Goal: Task Accomplishment & Management: Use online tool/utility

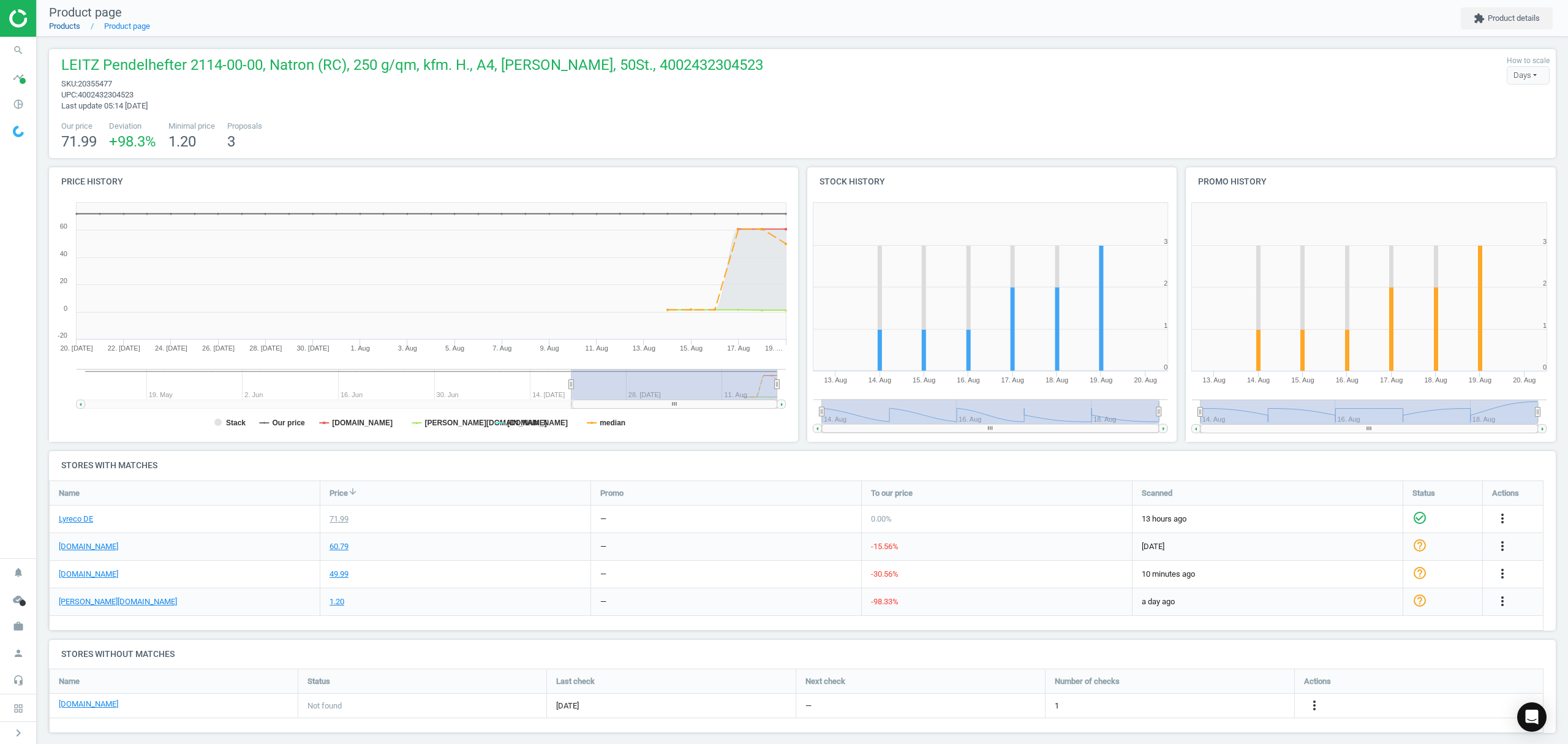
drag, startPoint x: 0, startPoint y: 0, endPoint x: 77, endPoint y: 26, distance: 81.3
click at [77, 26] on ol "Products Product page" at bounding box center [99, 26] width 101 height 11
click at [63, 26] on link "Products" at bounding box center [64, 26] width 31 height 9
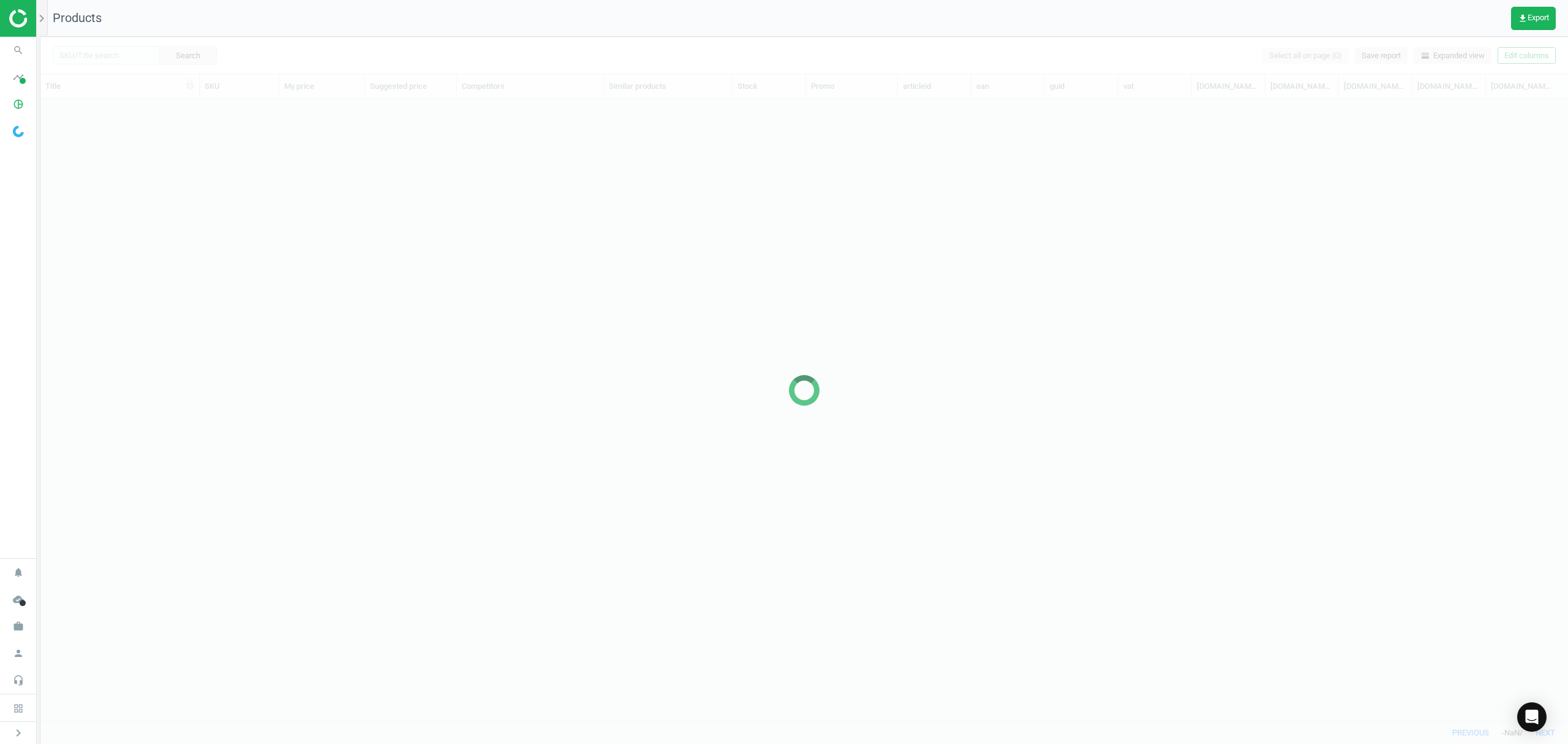
scroll to position [597, 1515]
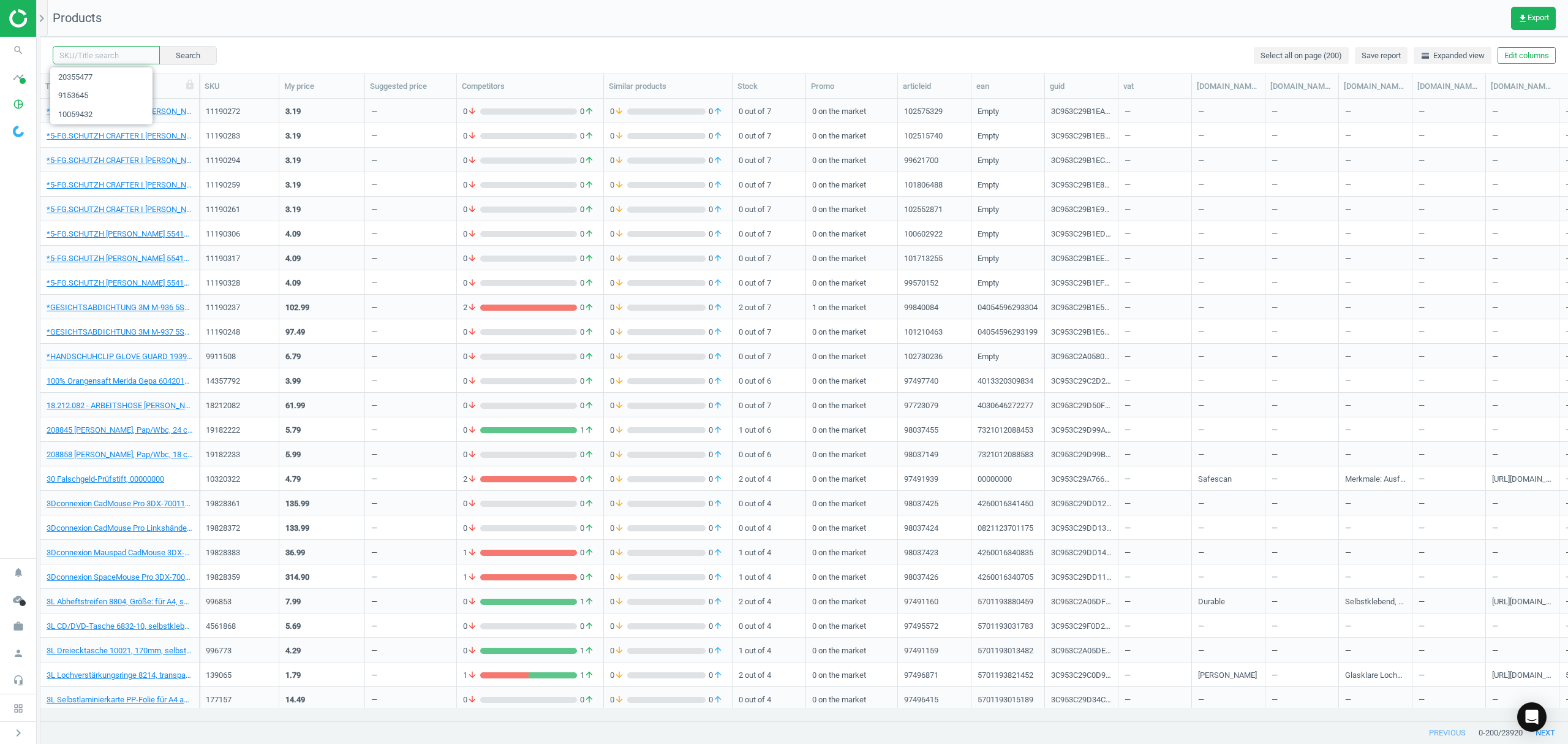
click at [91, 50] on input "text" at bounding box center [106, 55] width 107 height 18
paste input "4159709"
type input "4159709"
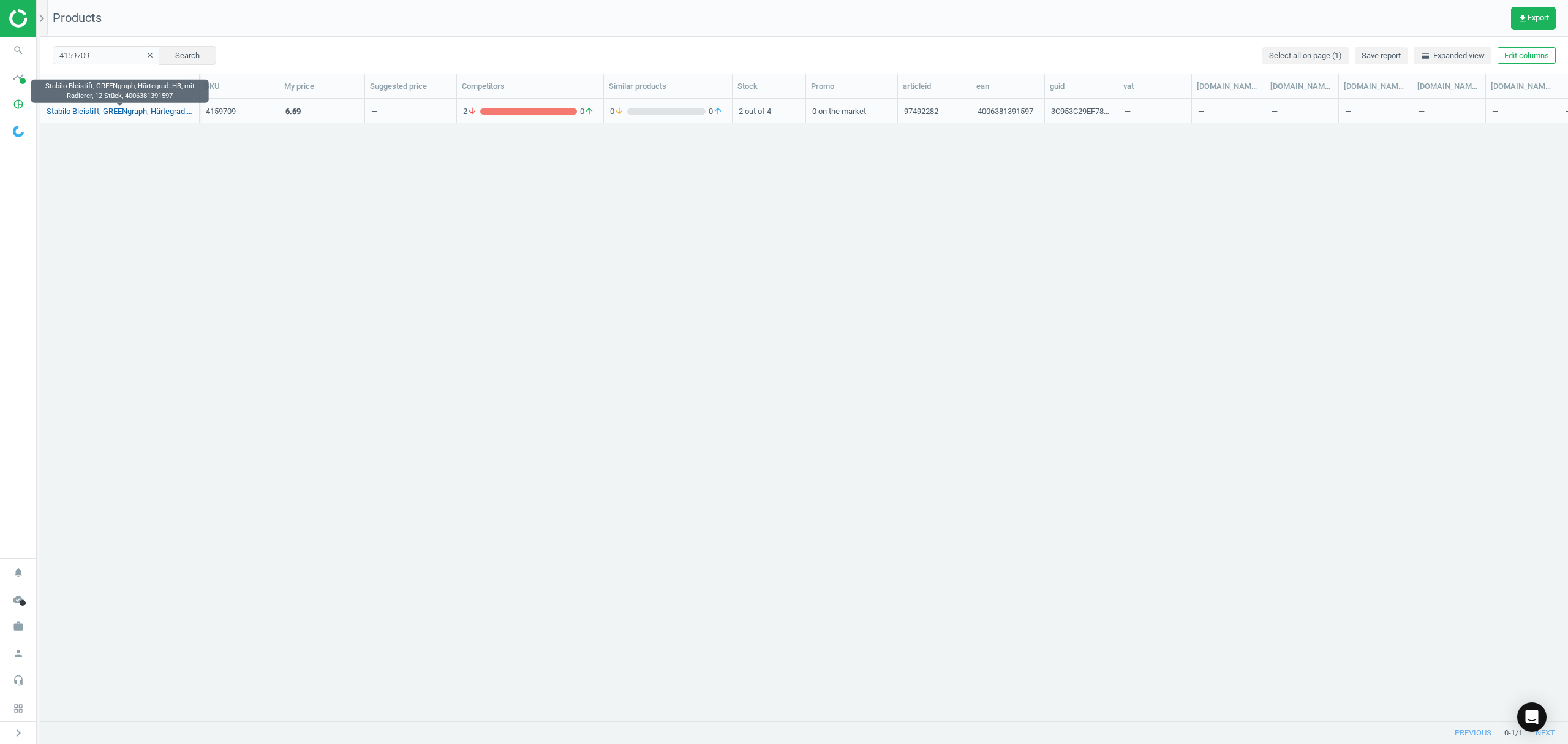
click at [109, 116] on link "Stabilo Bleistift, GREENgraph, Härtegrad: HB, mit Radierer, 12 Stück, 400638139…" at bounding box center [120, 111] width 147 height 11
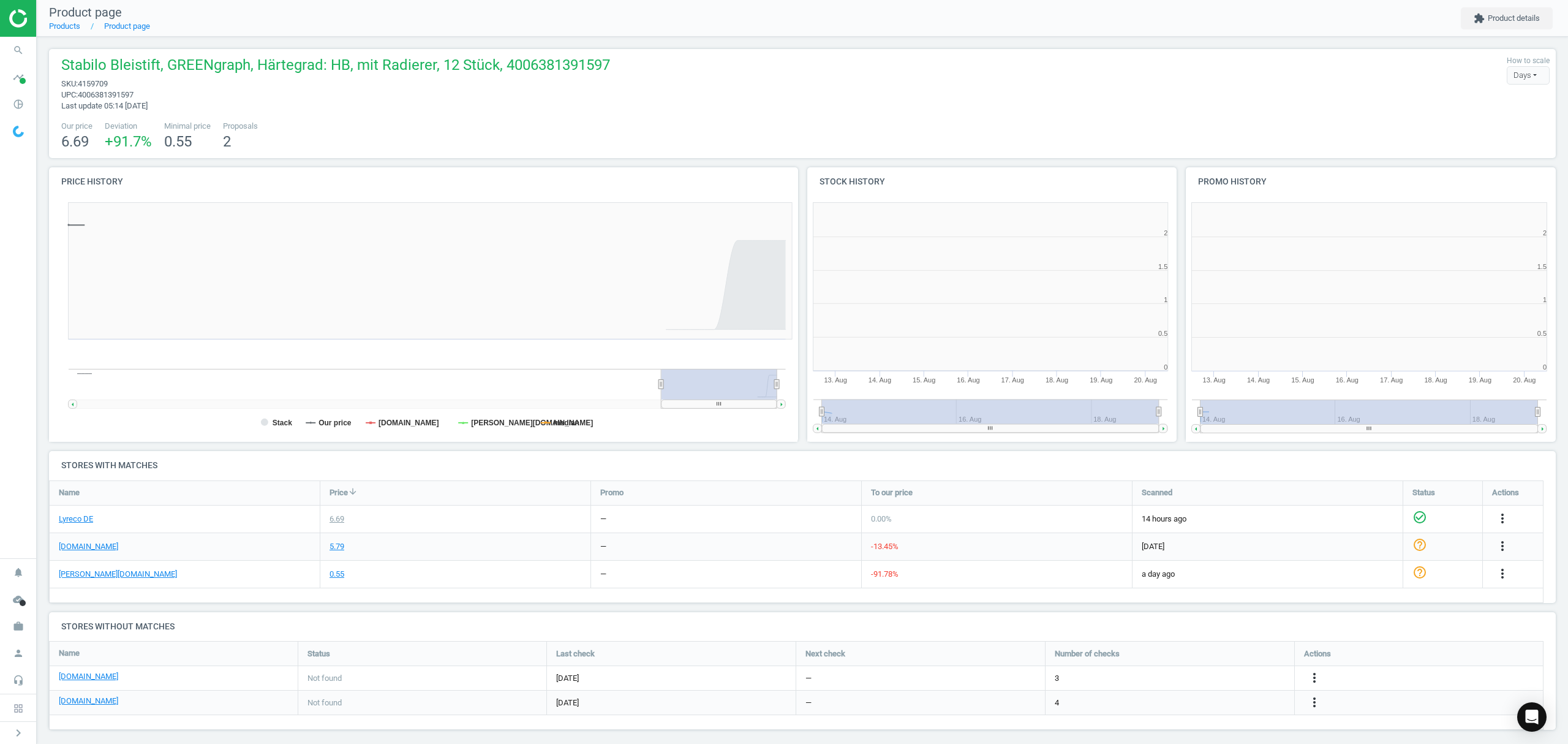
scroll to position [6, 6]
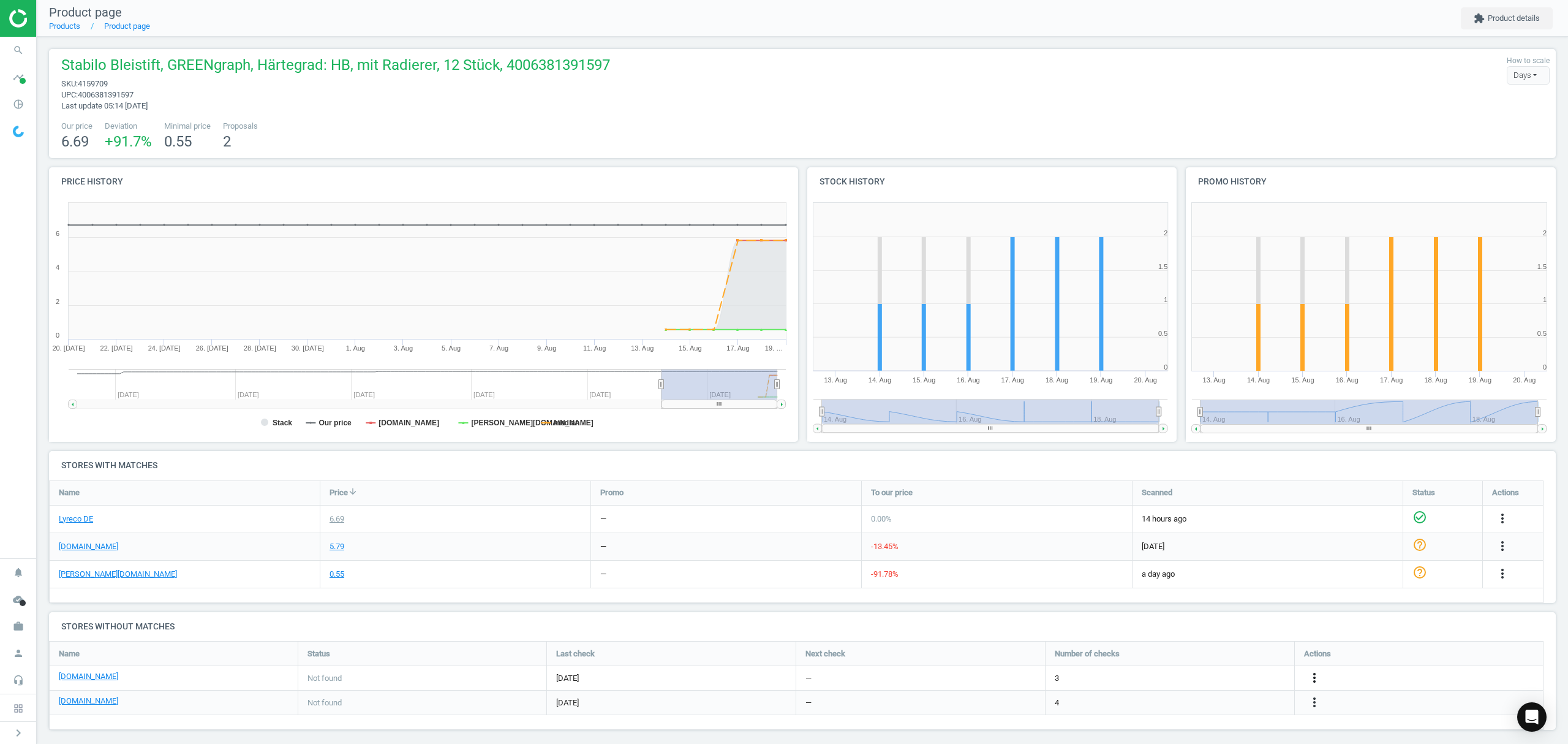
click at [1495, 526] on icon "more_vert" at bounding box center [1502, 518] width 15 height 15
click at [1196, 678] on link "Edit URL/product option" at bounding box center [1219, 679] width 168 height 19
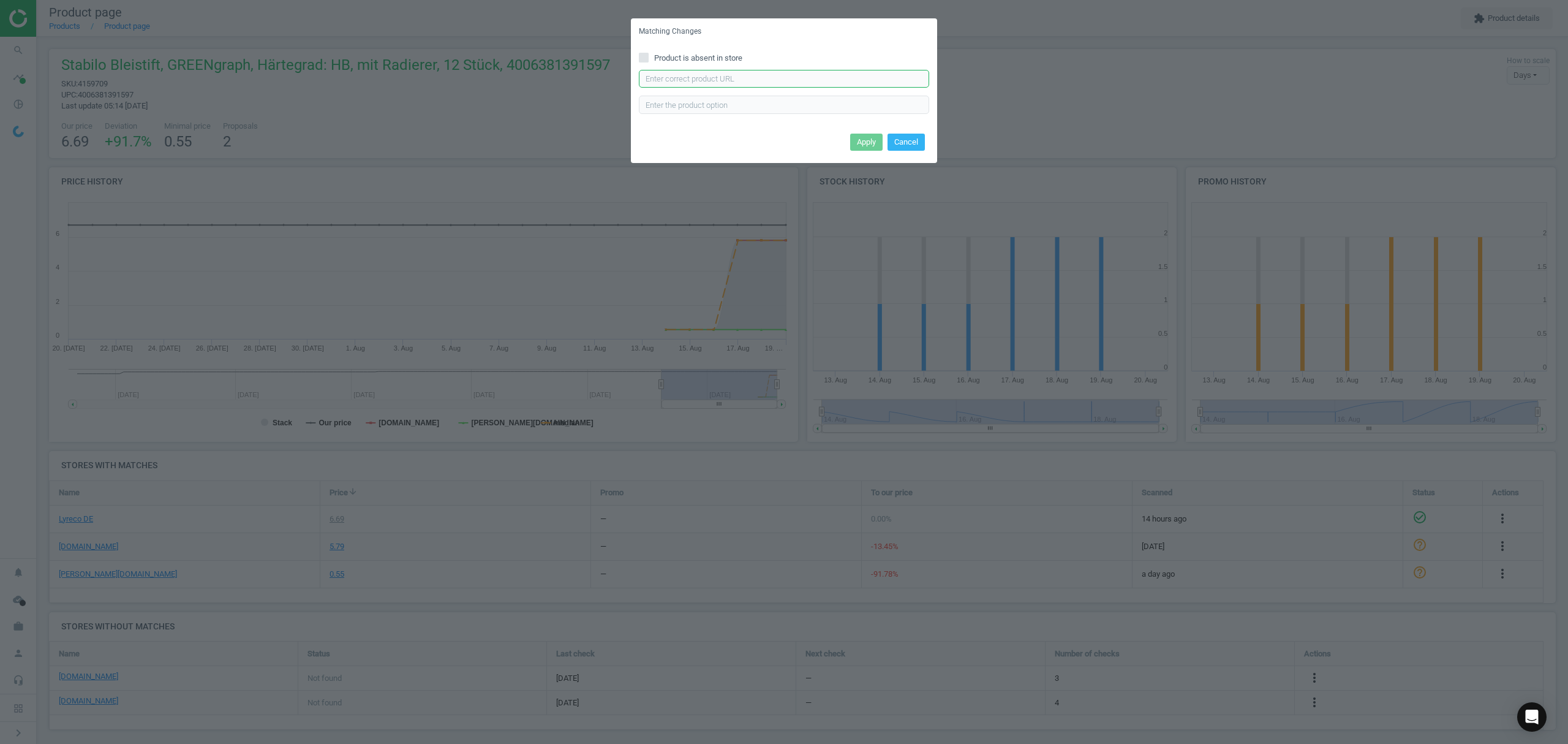
click at [742, 76] on input "text" at bounding box center [784, 79] width 290 height 18
paste input "https://www.bueromarkt-ag.de/bleistift_stabilo_greengraph_6004,p-6004hb.html"
type input "https://www.bueromarkt-ag.de/bleistift_stabilo_greengraph_6004,p-6004hb.html"
click at [873, 143] on button "Apply" at bounding box center [866, 142] width 32 height 18
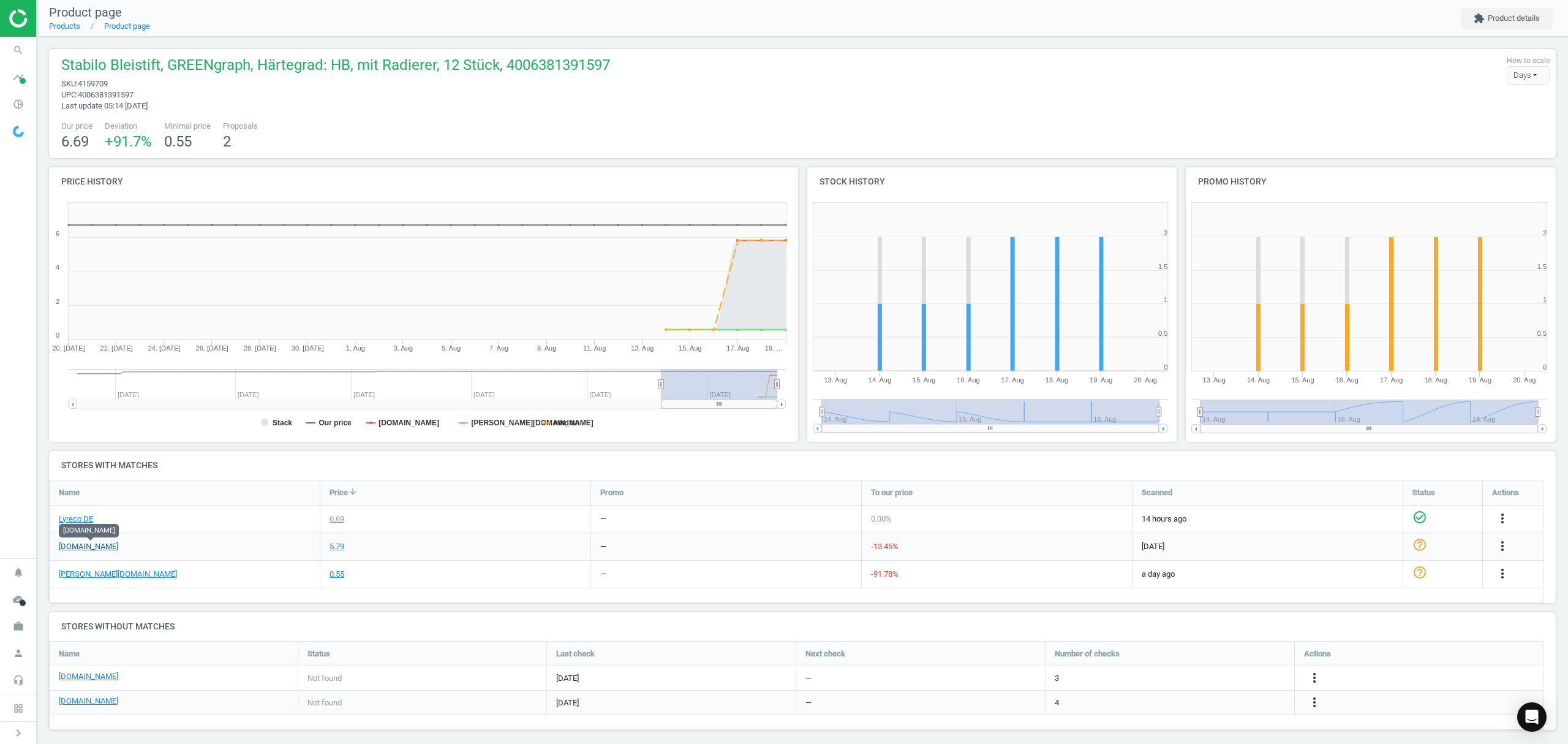
click at [86, 545] on link "[DOMAIN_NAME]" at bounding box center [88, 546] width 59 height 11
click at [1505, 543] on icon "more_vert" at bounding box center [1502, 546] width 15 height 15
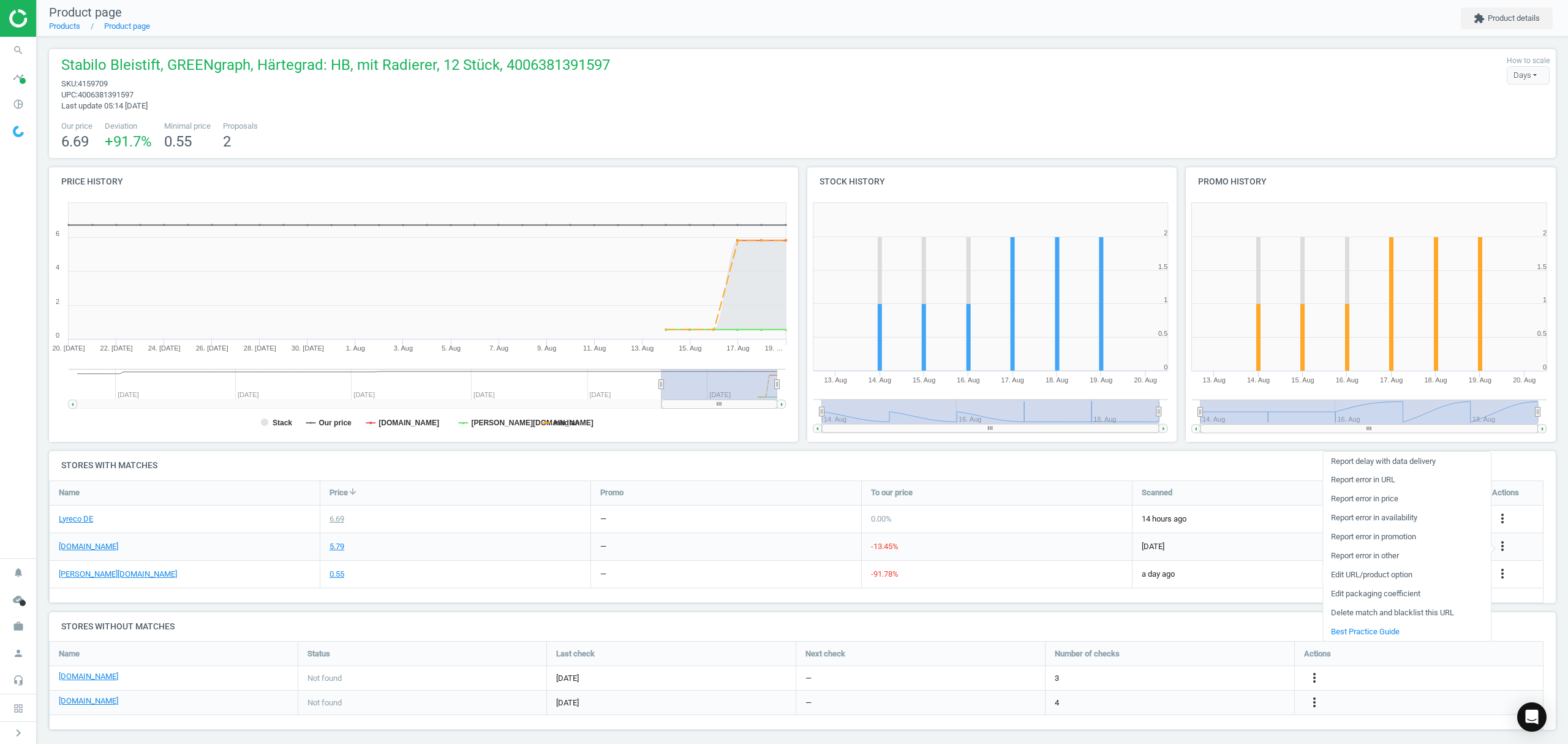
click at [1355, 575] on link "Edit URL/product option" at bounding box center [1407, 575] width 168 height 19
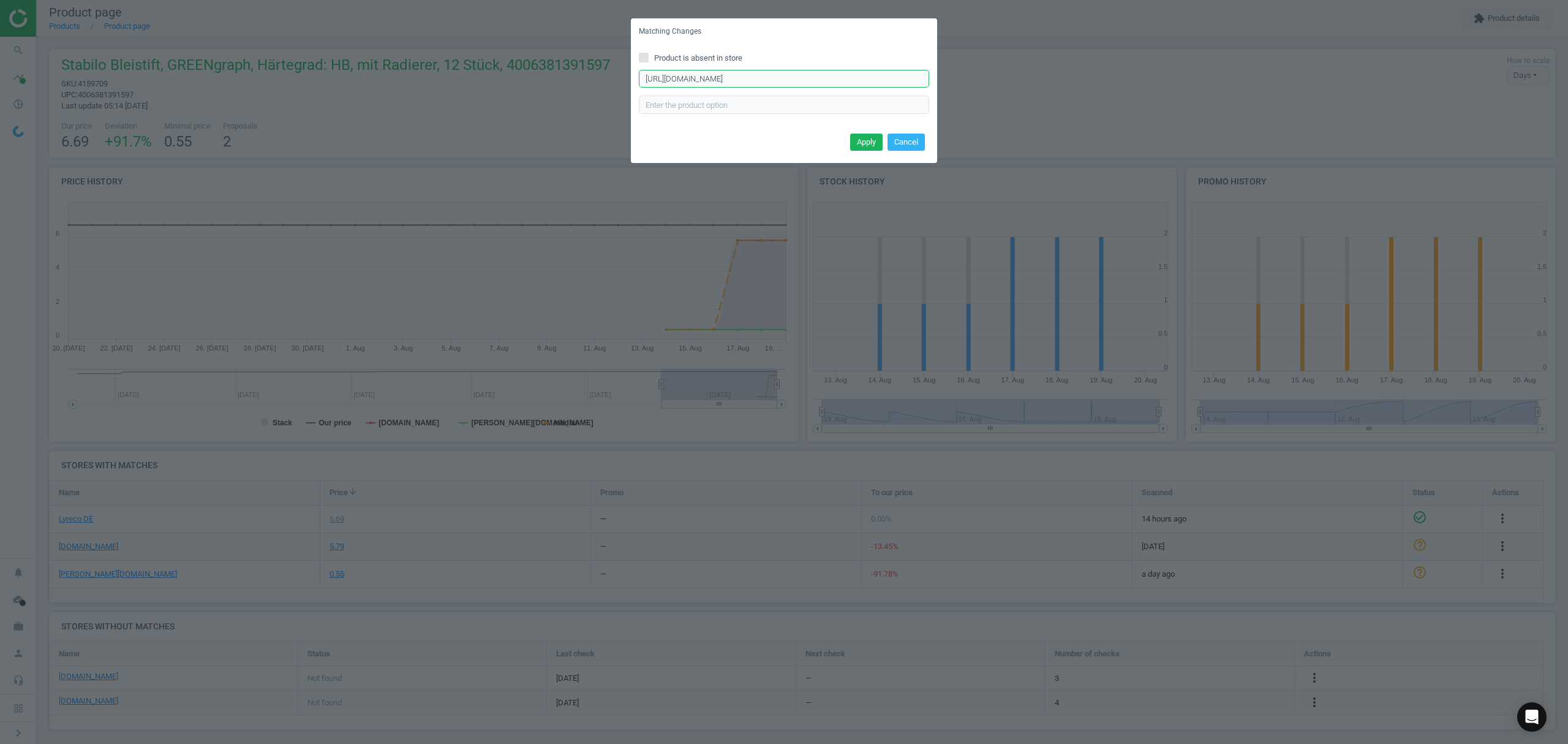
click at [767, 77] on input "https://www.office-discount.de/stabilo-greengraph-6003-bleistifte-676791" at bounding box center [784, 79] width 290 height 18
paste input "4-bleistifte-67684"
type input "https://www.office-discount.de/stabilo-greengraph-6004-bleistifte-676841"
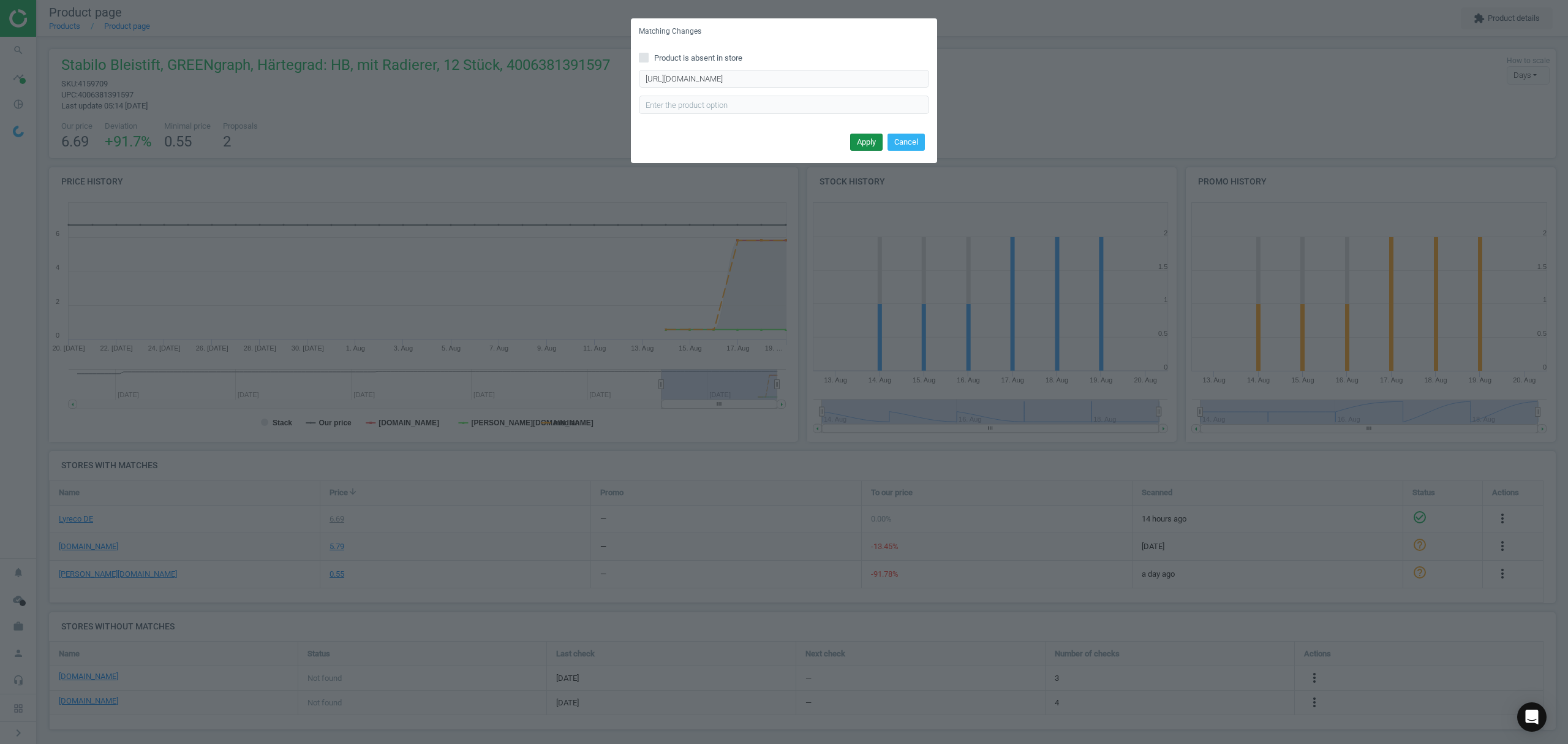
click at [862, 139] on button "Apply" at bounding box center [866, 142] width 32 height 18
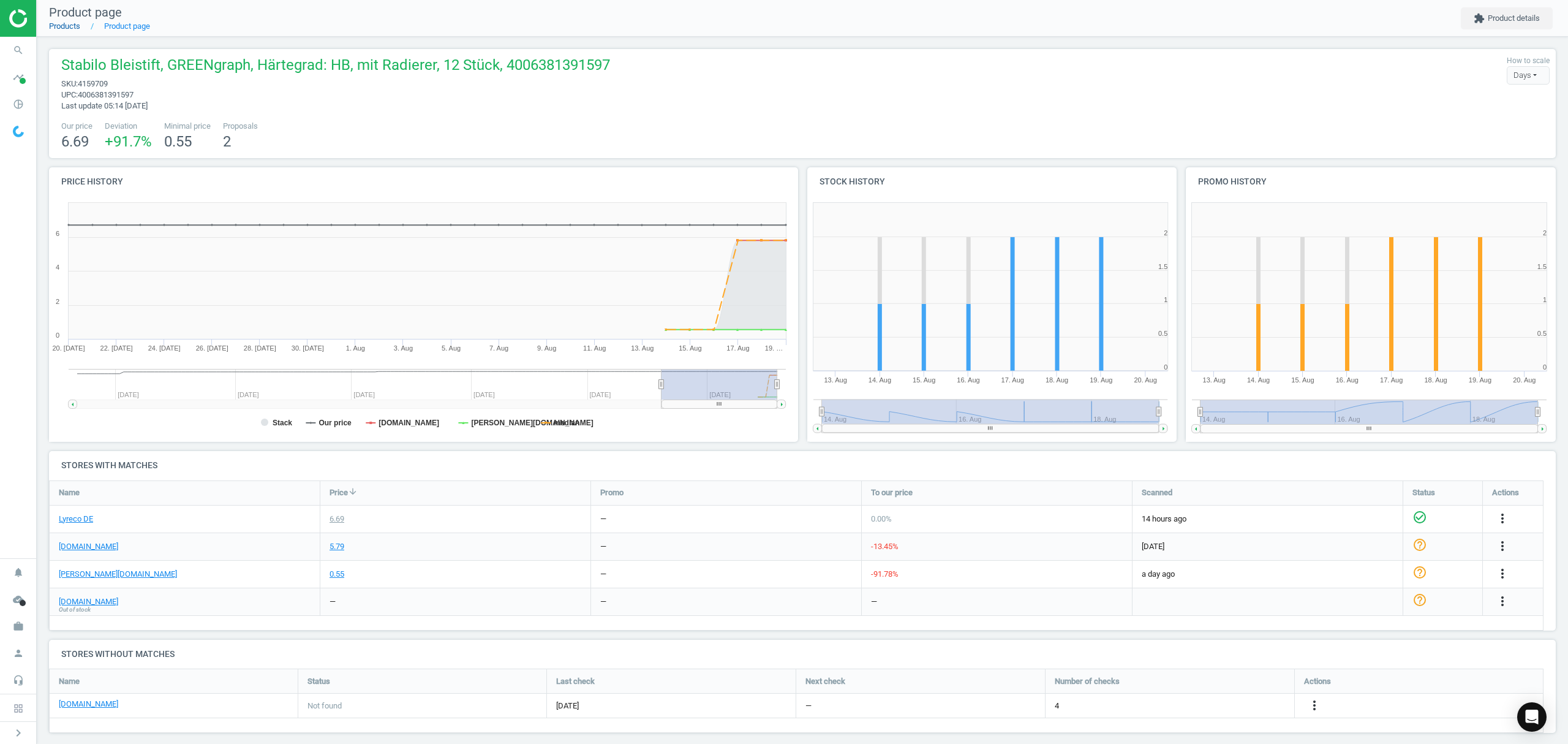
click at [71, 25] on link "Products" at bounding box center [64, 26] width 31 height 9
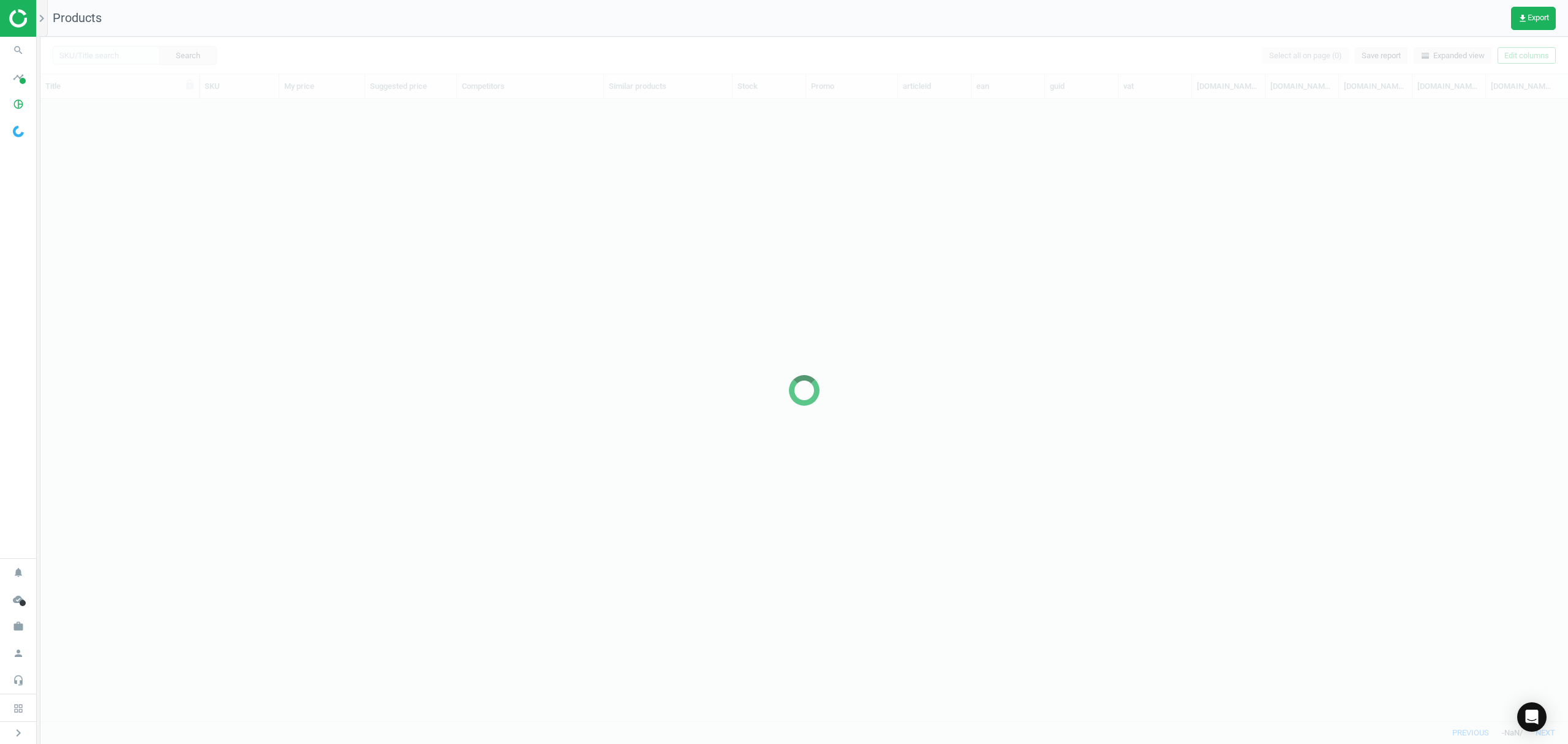
scroll to position [597, 1515]
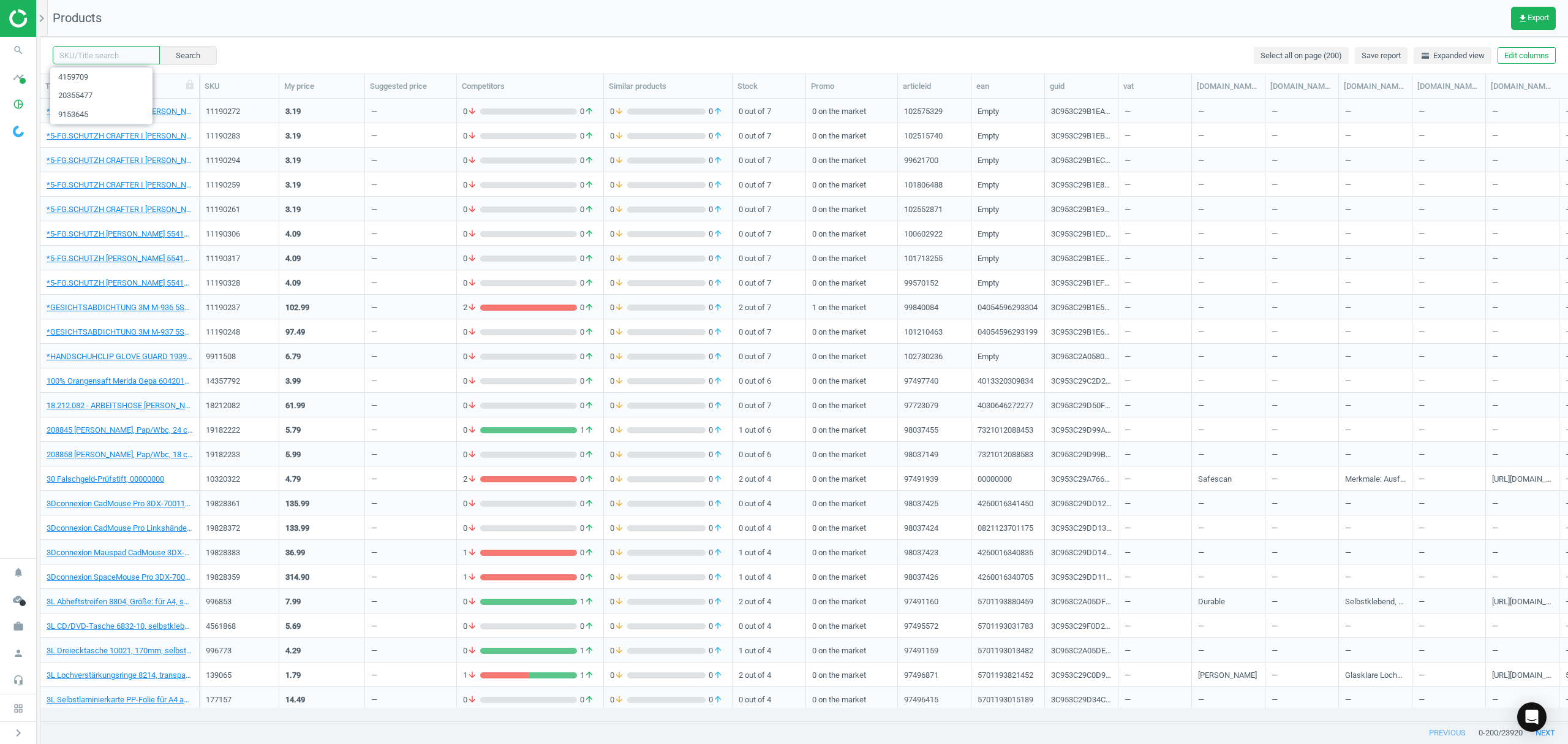
click at [96, 46] on input "text" at bounding box center [106, 55] width 107 height 18
paste input "7358308"
type input "7358308"
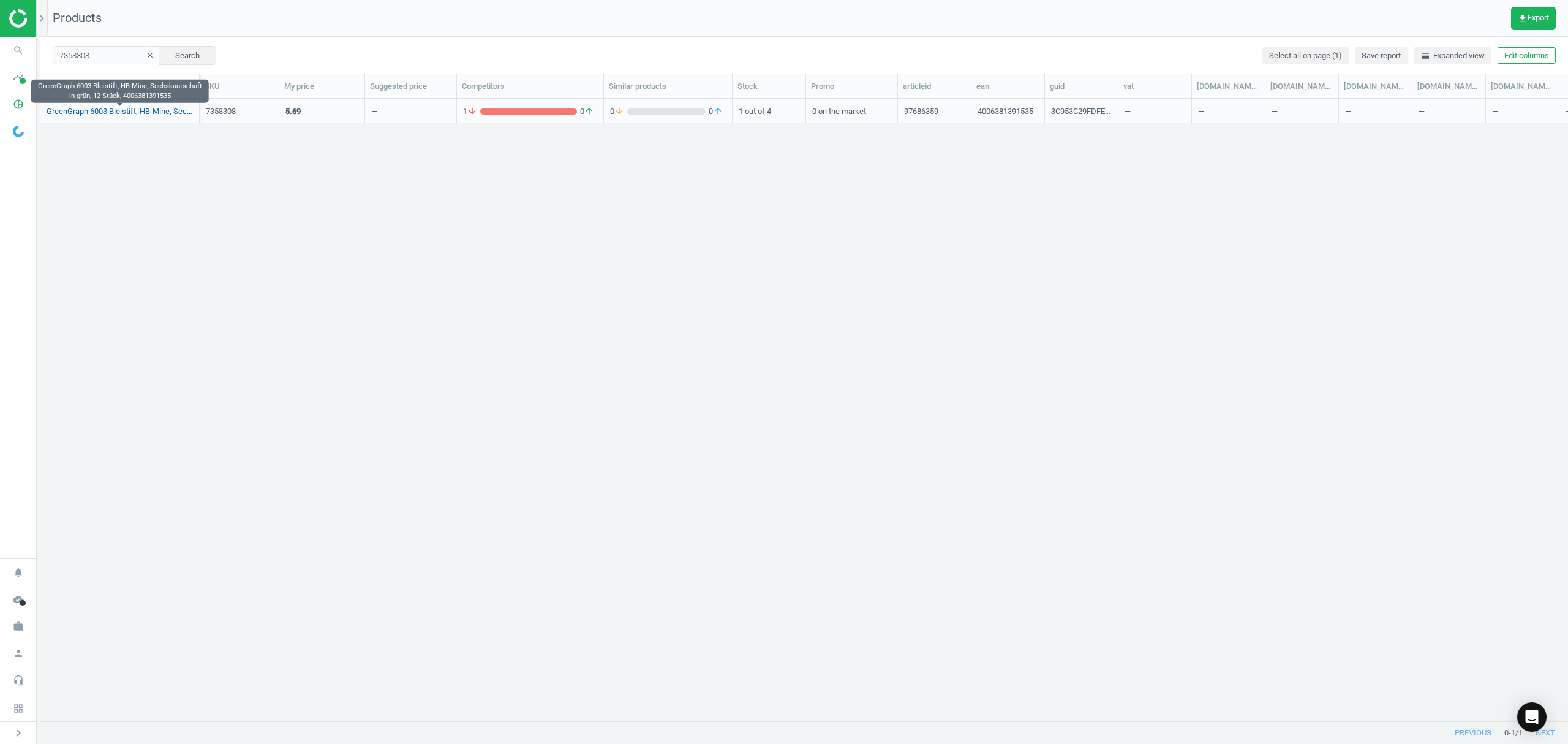
click at [98, 114] on link "GreenGraph 6003 Bleistift, HB-Mine, Sechskantschaft in grün, 12 Stück, 40063813…" at bounding box center [120, 111] width 147 height 11
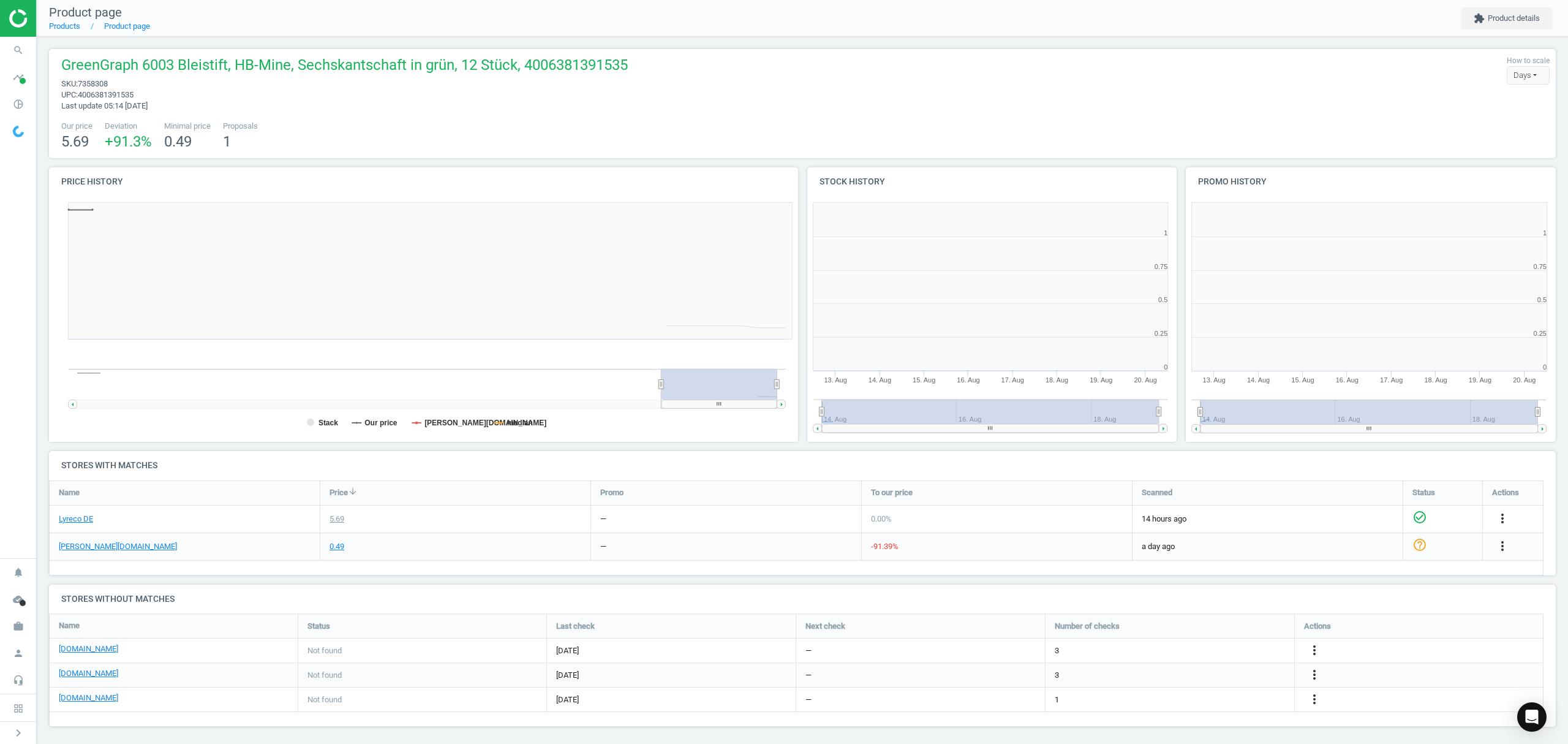
scroll to position [270, 768]
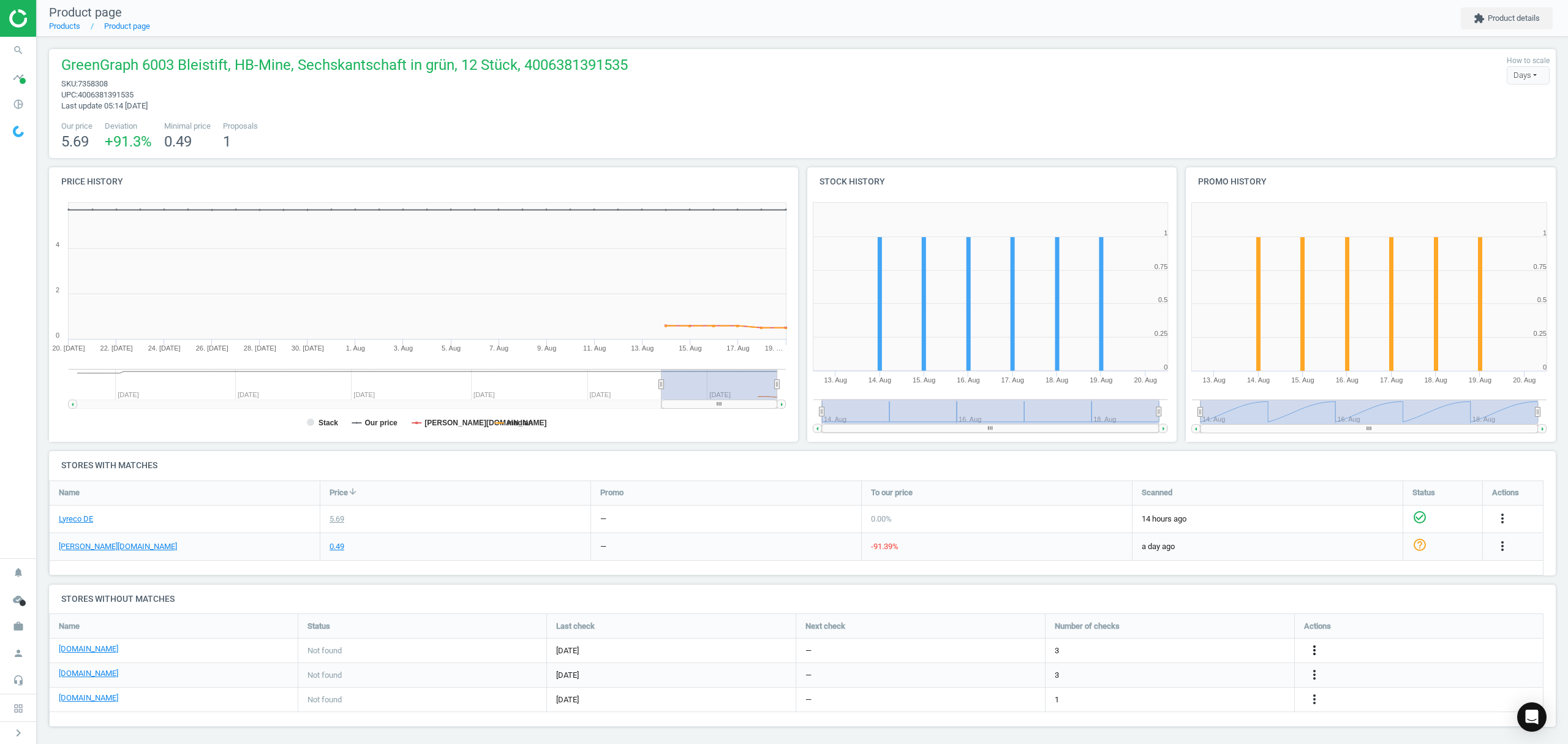
click at [1495, 526] on icon "more_vert" at bounding box center [1502, 518] width 15 height 15
click at [1214, 651] on link "Edit URL/product option" at bounding box center [1219, 651] width 168 height 19
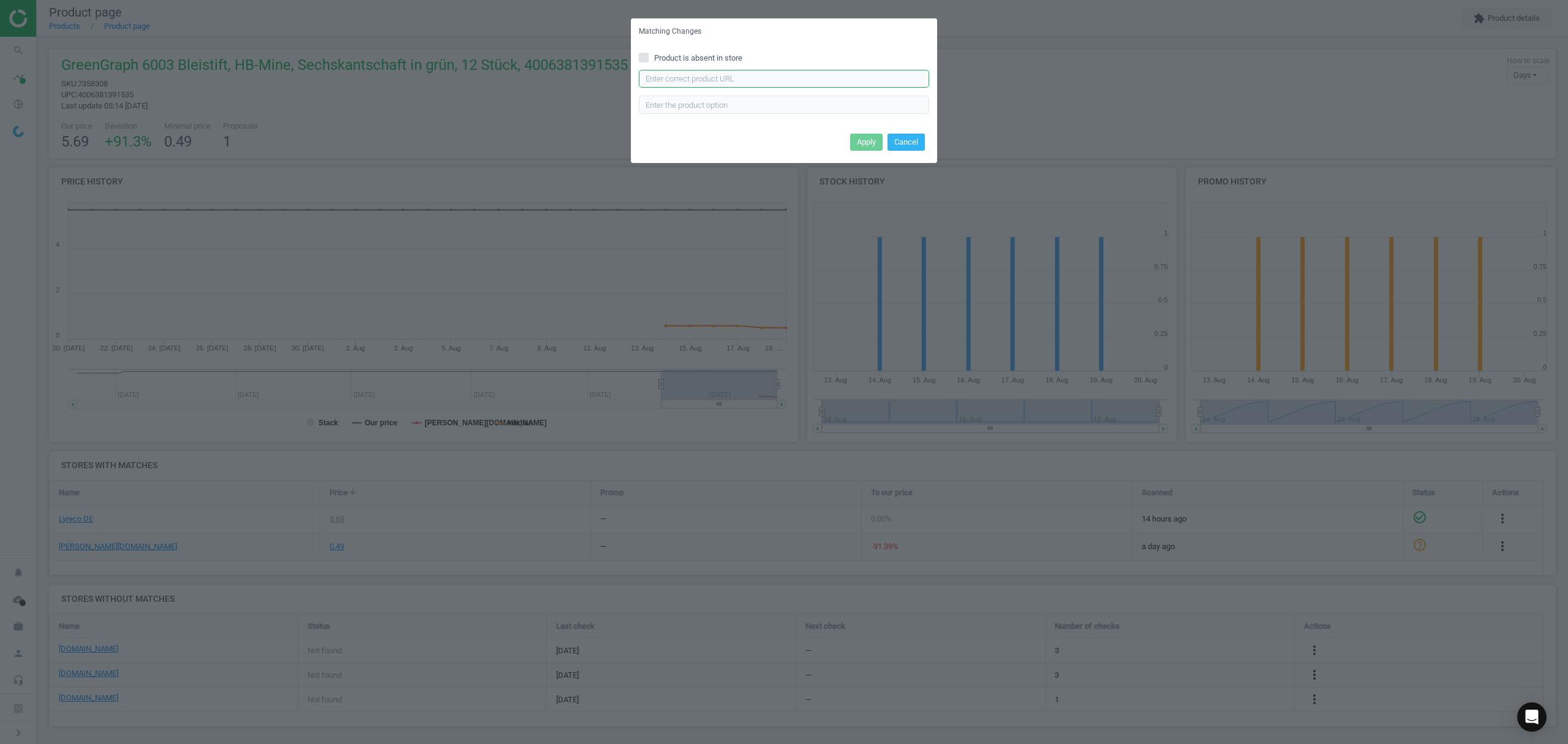
drag, startPoint x: 713, startPoint y: 77, endPoint x: 753, endPoint y: 87, distance: 41.2
click at [716, 77] on input "text" at bounding box center [784, 79] width 290 height 18
paste input "[URL][DOMAIN_NAME]"
type input "[URL][DOMAIN_NAME]"
click at [868, 139] on button "Apply" at bounding box center [866, 142] width 32 height 18
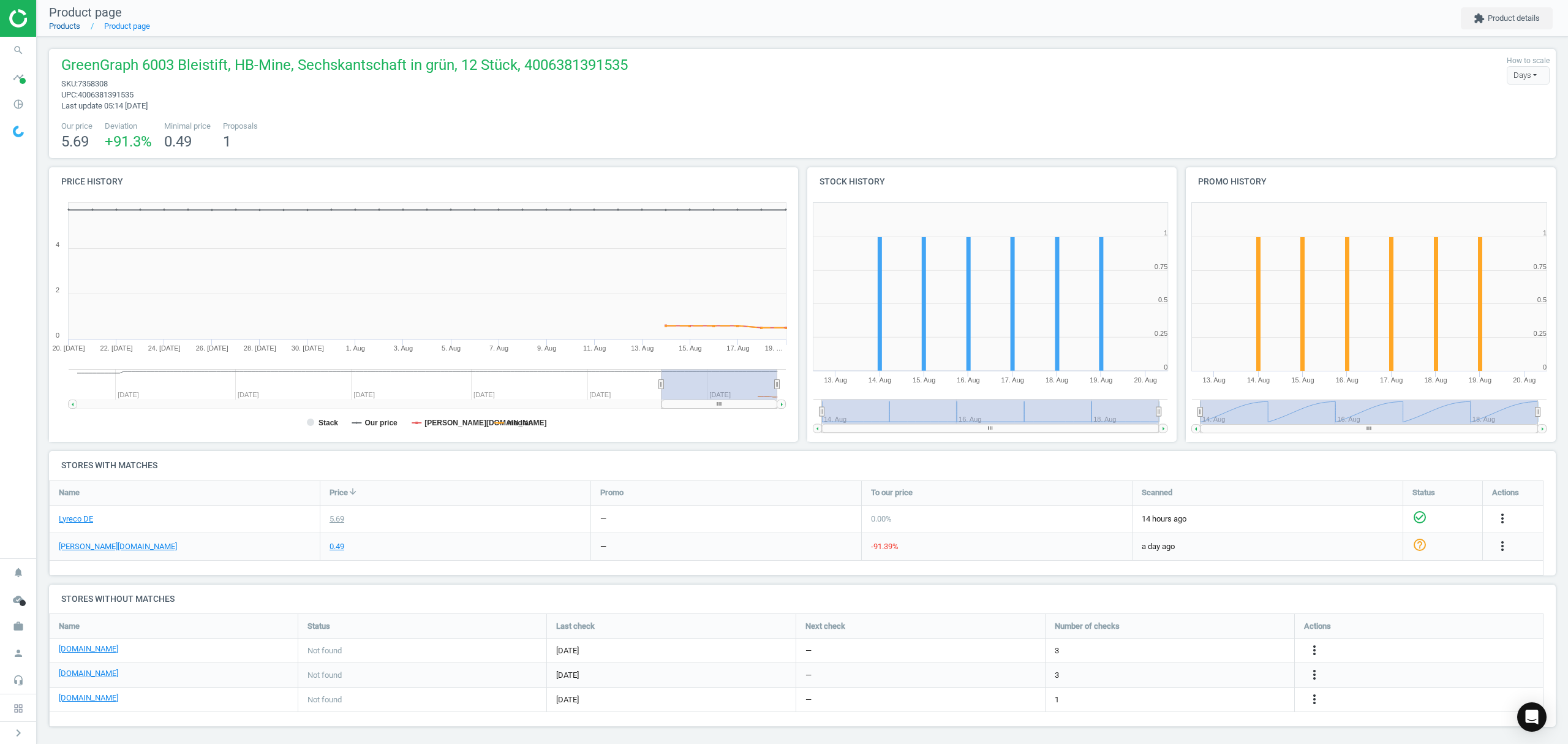
click at [60, 28] on link "Products" at bounding box center [64, 26] width 31 height 9
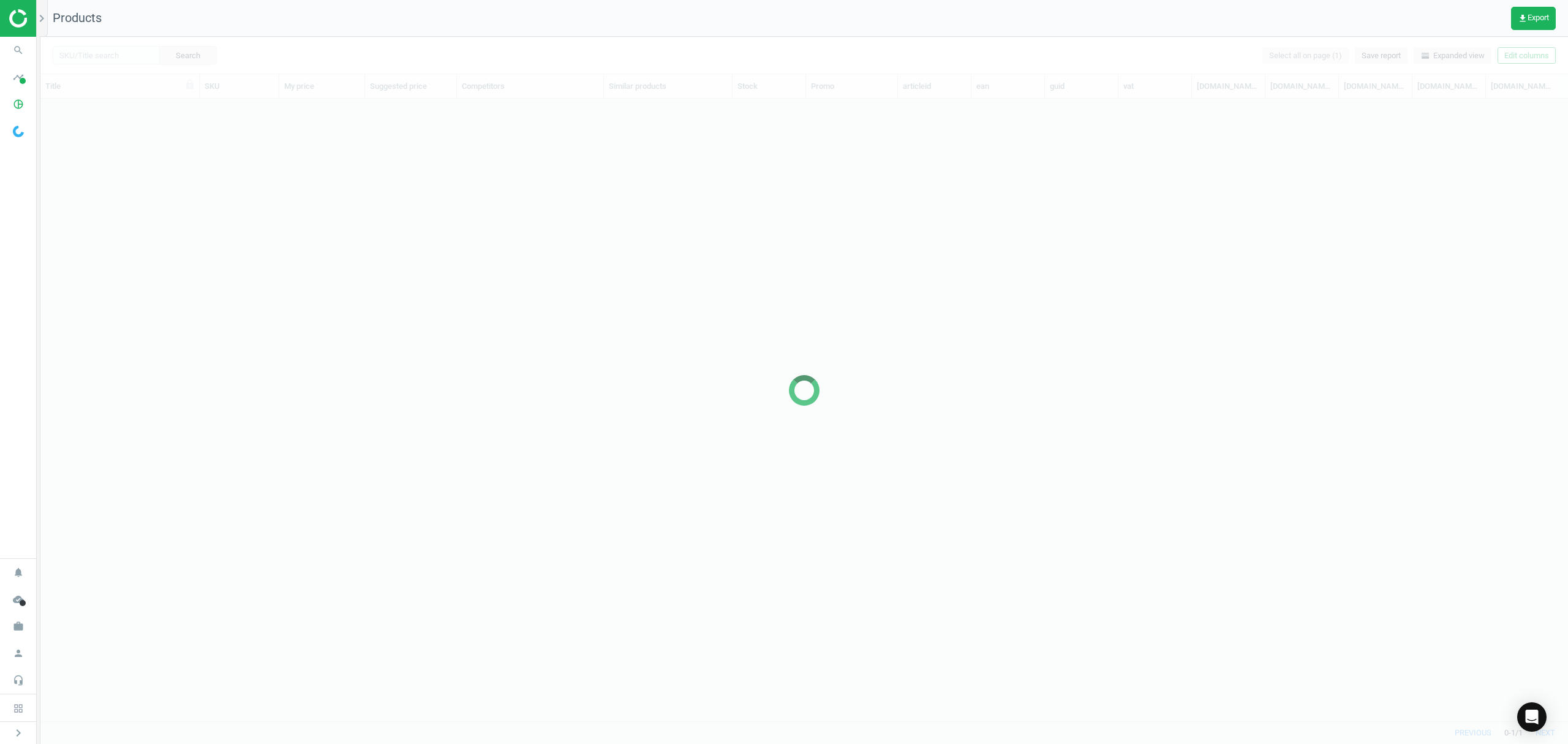
scroll to position [597, 1515]
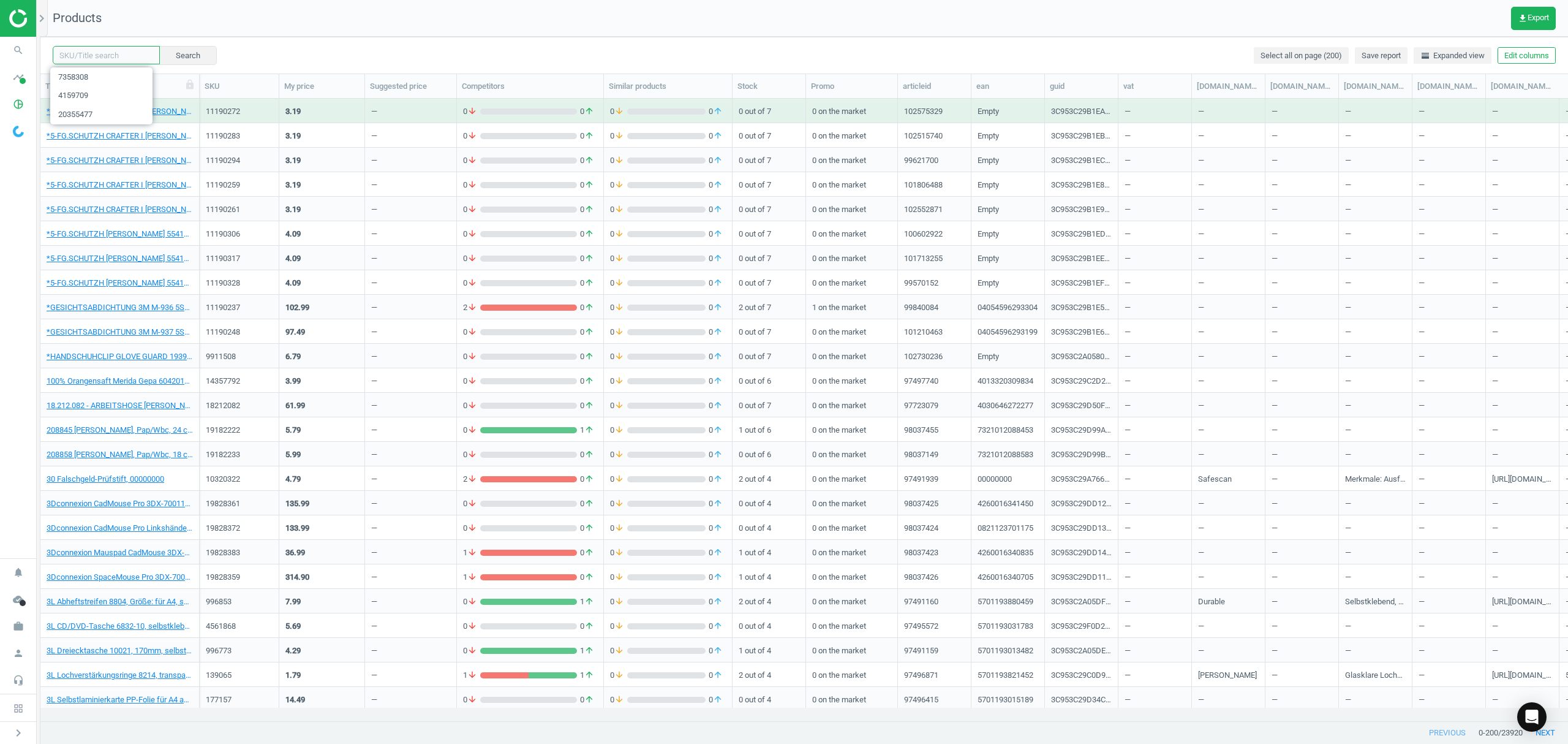
drag, startPoint x: 86, startPoint y: 56, endPoint x: 104, endPoint y: 55, distance: 18.0
click at [86, 56] on input "text" at bounding box center [106, 55] width 107 height 18
paste input "6048813"
type input "6048813"
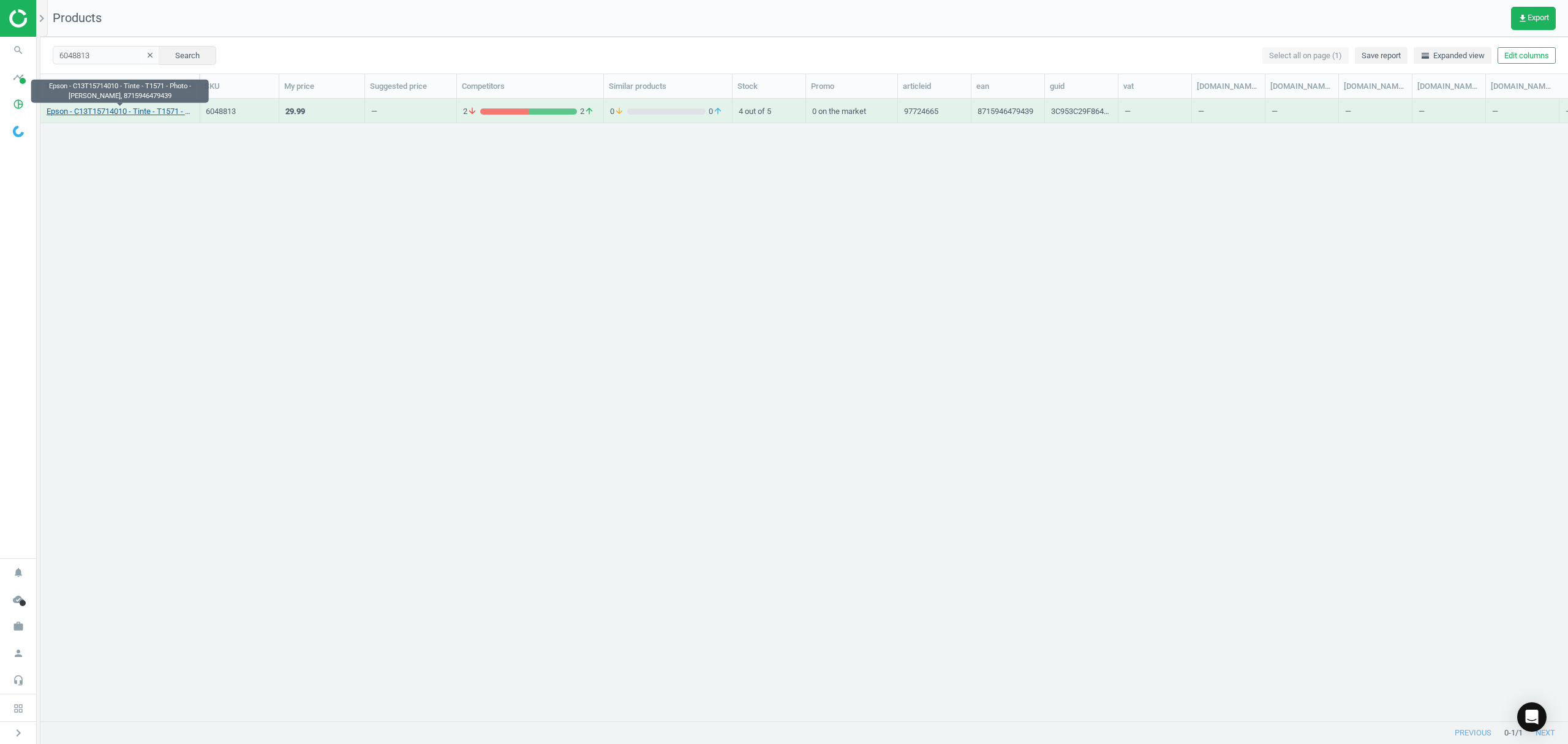
click at [118, 114] on link "Epson - C13T15714010 - Tinte - T1571 - Photo - [PERSON_NAME], 8715946479439" at bounding box center [120, 111] width 147 height 11
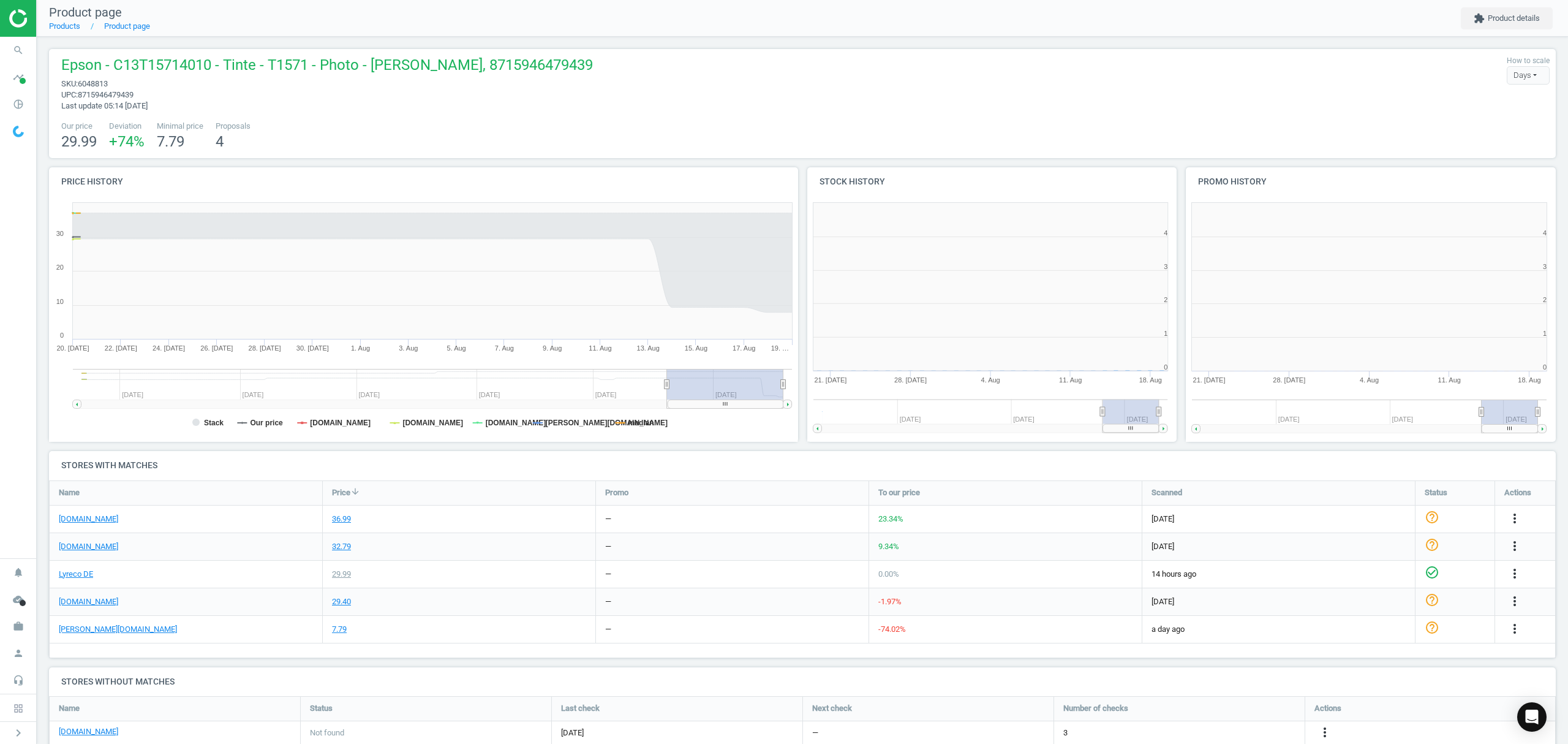
scroll to position [6, 6]
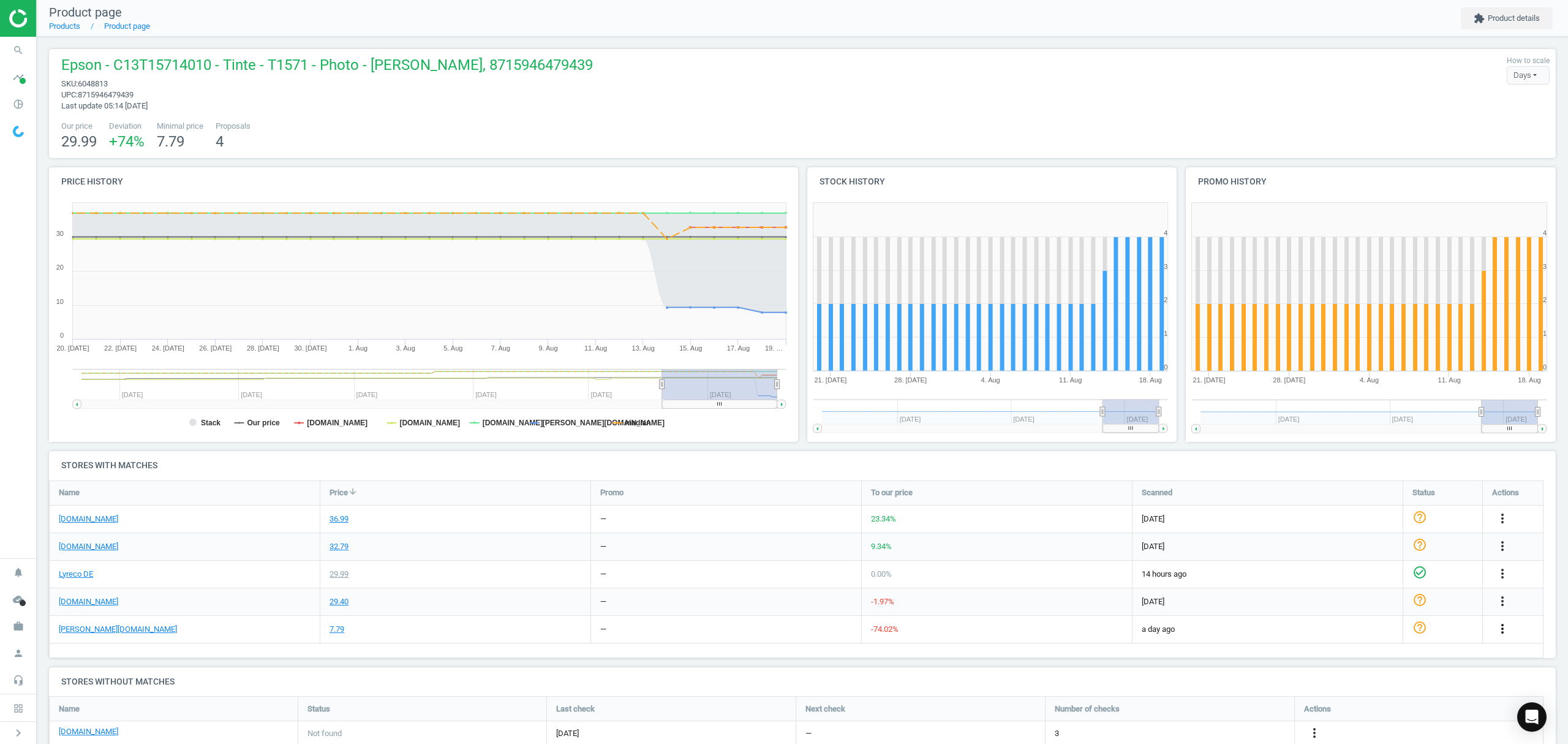
click at [1505, 631] on icon "more_vert" at bounding box center [1502, 629] width 15 height 15
click at [1359, 657] on link "Edit URL/product option" at bounding box center [1407, 659] width 168 height 19
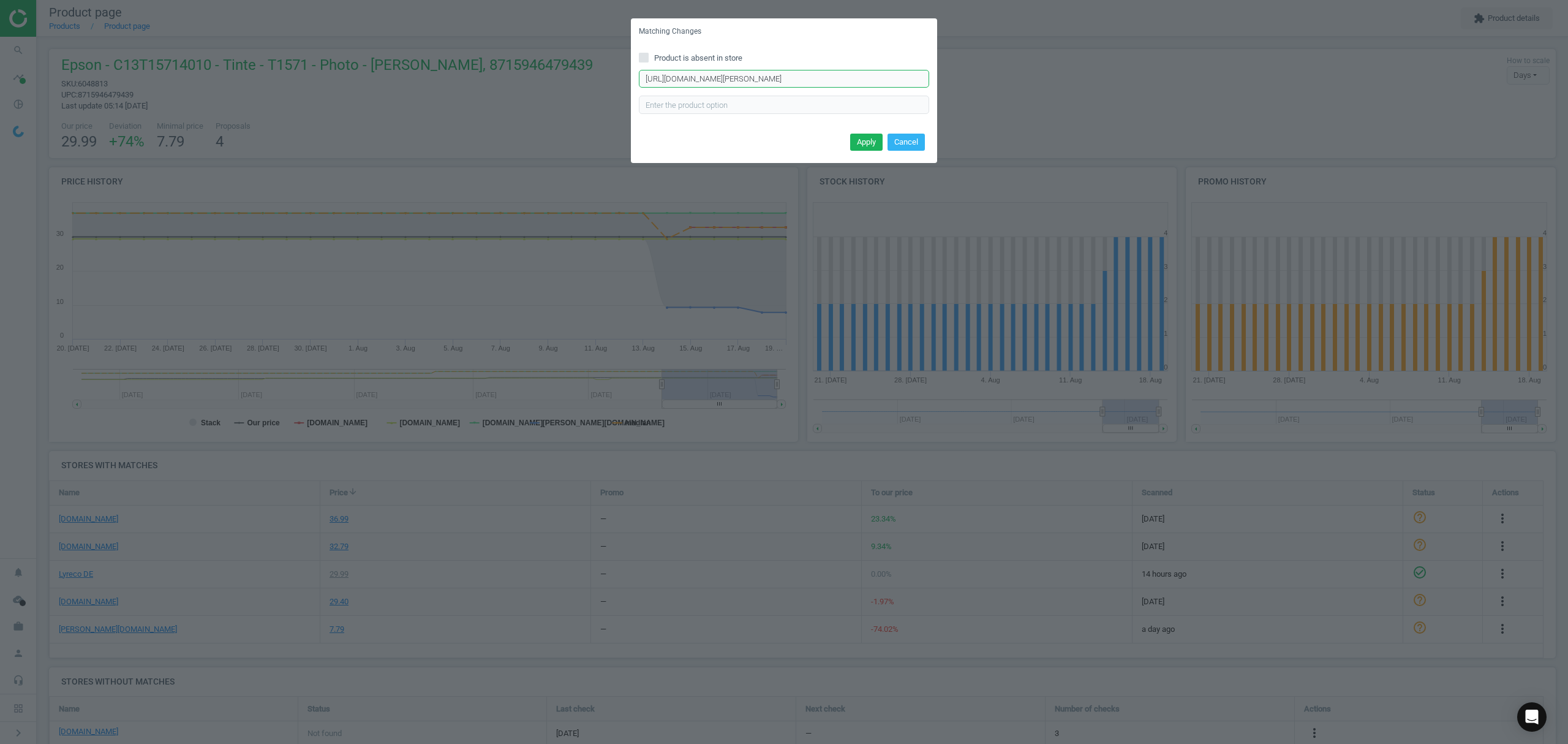
click at [789, 76] on input "[URL][DOMAIN_NAME][PERSON_NAME]" at bounding box center [784, 79] width 290 height 18
click at [787, 74] on input "[URL][DOMAIN_NAME][PERSON_NAME]" at bounding box center [784, 79] width 290 height 18
click at [792, 79] on input "[URL][DOMAIN_NAME][PERSON_NAME]" at bounding box center [784, 79] width 290 height 18
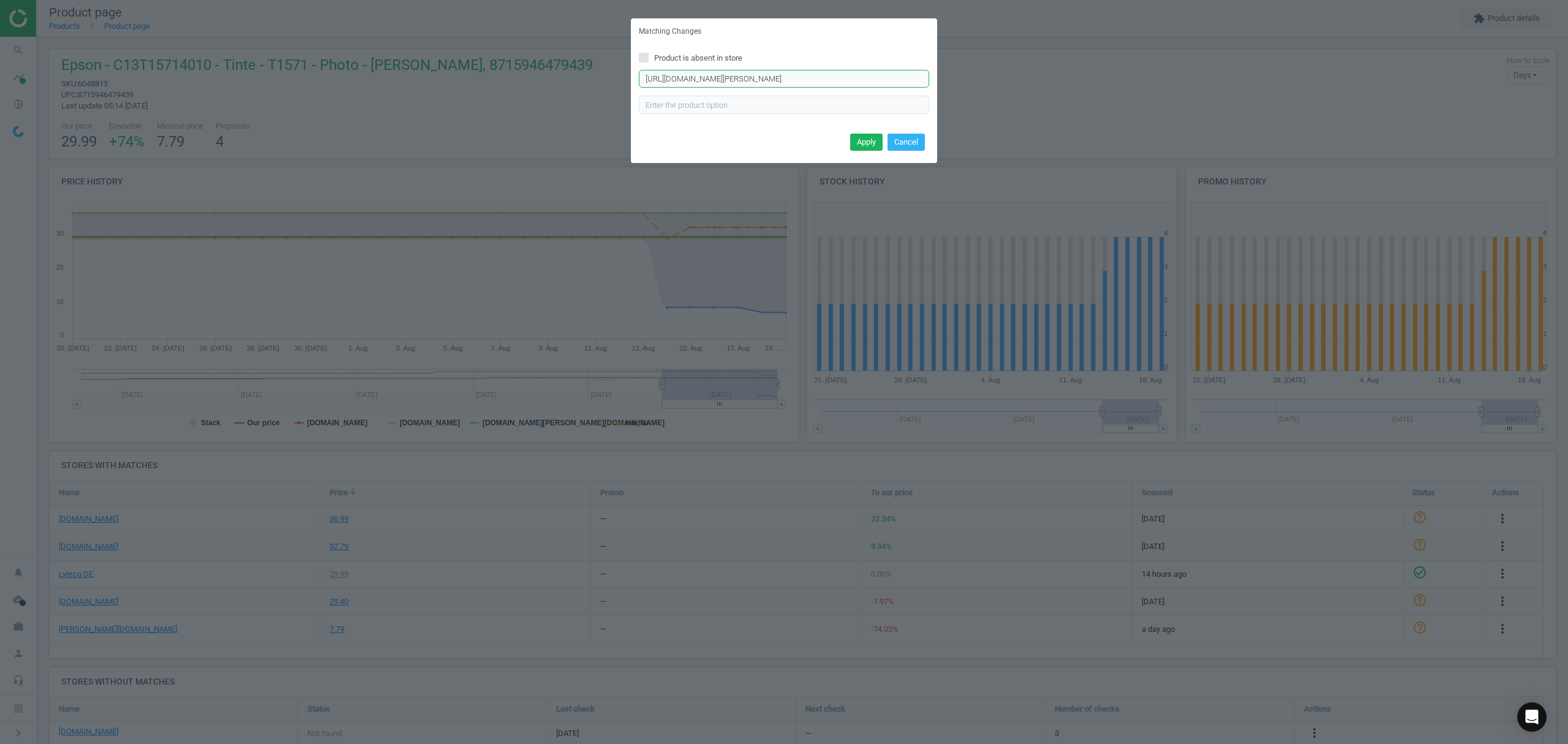
click at [792, 79] on input "[URL][DOMAIN_NAME][PERSON_NAME]" at bounding box center [784, 79] width 290 height 18
paste input "Tintenpatrone-T1571XL-[PERSON_NAME]/378110/p"
type input "[URL][DOMAIN_NAME][PERSON_NAME][PERSON_NAME]"
click at [865, 137] on button "Apply" at bounding box center [866, 142] width 32 height 18
